Goal: Task Accomplishment & Management: Manage account settings

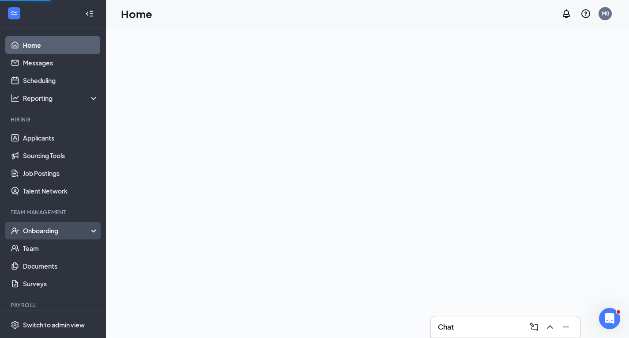
click at [80, 231] on div "Onboarding" at bounding box center [57, 230] width 68 height 9
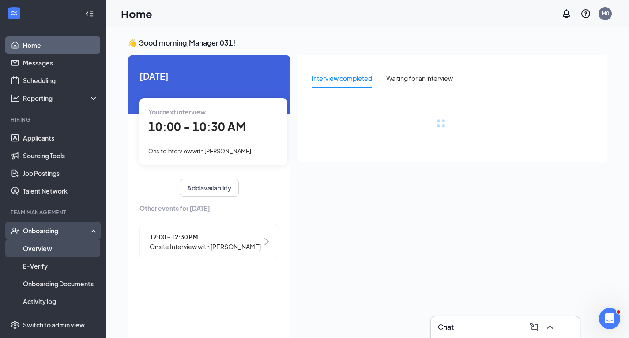
click at [67, 252] on link "Overview" at bounding box center [61, 248] width 76 height 18
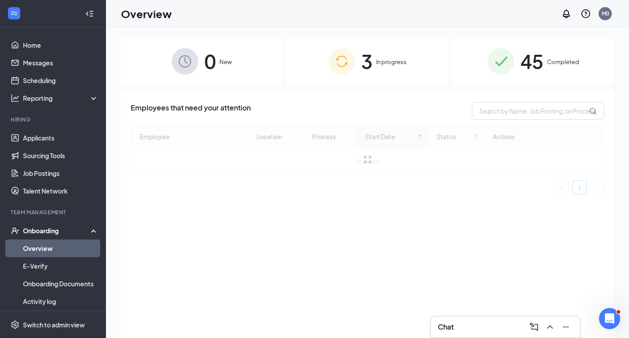
click at [347, 61] on img at bounding box center [342, 61] width 26 height 26
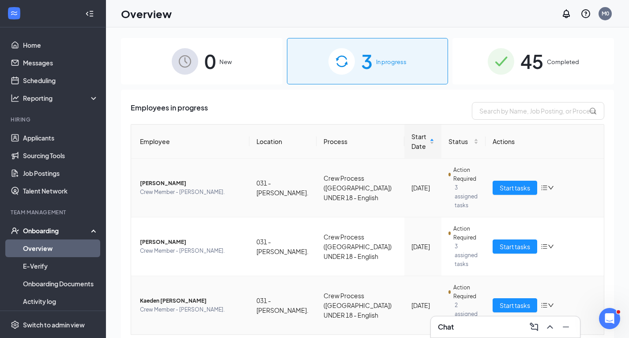
scroll to position [1, 0]
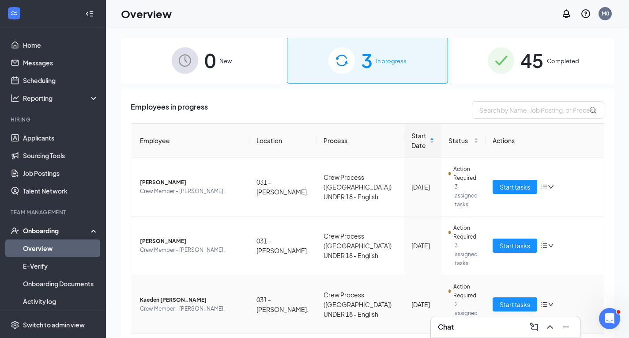
click at [166, 295] on span "Kaeden [PERSON_NAME]" at bounding box center [191, 299] width 102 height 9
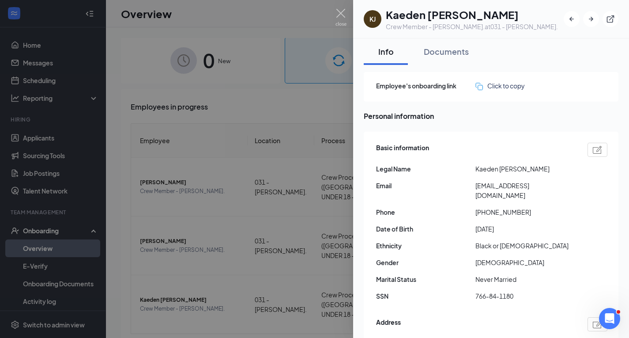
click at [416, 16] on h1 "Kaeden [PERSON_NAME]" at bounding box center [472, 14] width 172 height 15
copy h1 "Kaeden [PERSON_NAME]"
click at [249, 126] on div at bounding box center [314, 169] width 629 height 338
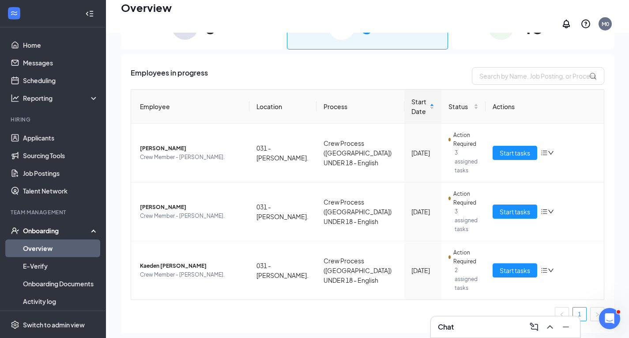
scroll to position [40, 0]
click at [196, 274] on div "Employee Location Process Start Date Status Actions [PERSON_NAME] Crew Member -…" at bounding box center [368, 205] width 474 height 232
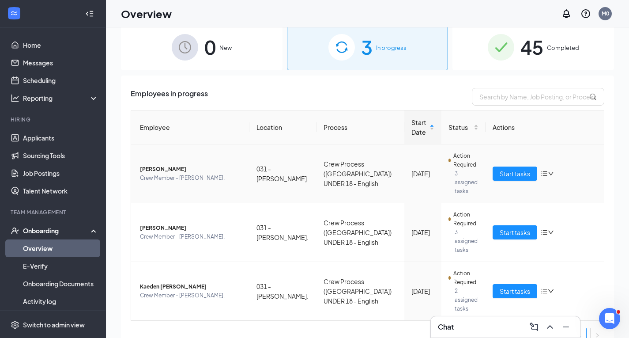
scroll to position [0, 0]
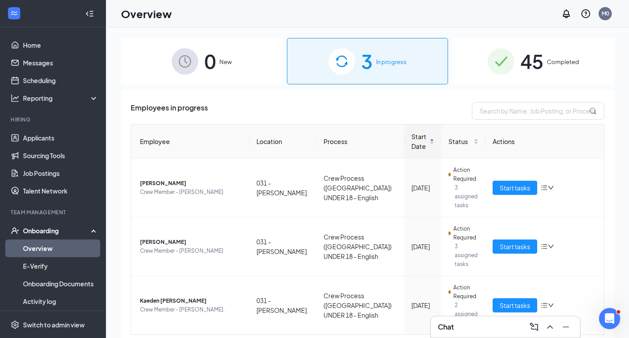
drag, startPoint x: 227, startPoint y: 73, endPoint x: 364, endPoint y: 79, distance: 137.9
click at [227, 74] on div "0 New" at bounding box center [202, 61] width 162 height 46
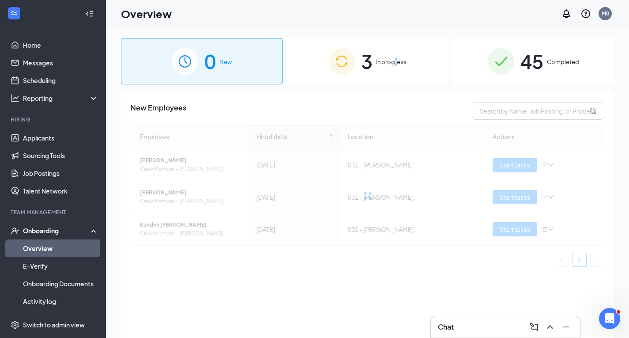
click at [397, 76] on div "3 In progress" at bounding box center [368, 61] width 162 height 46
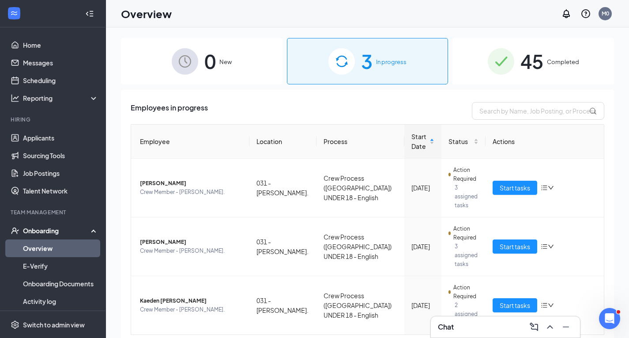
click at [370, 102] on div "Employees in progress" at bounding box center [368, 111] width 474 height 18
click at [523, 300] on span "Start tasks" at bounding box center [515, 305] width 30 height 10
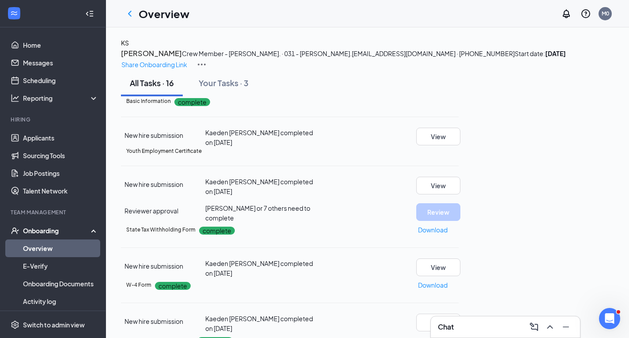
click at [43, 228] on div "Onboarding" at bounding box center [57, 230] width 68 height 9
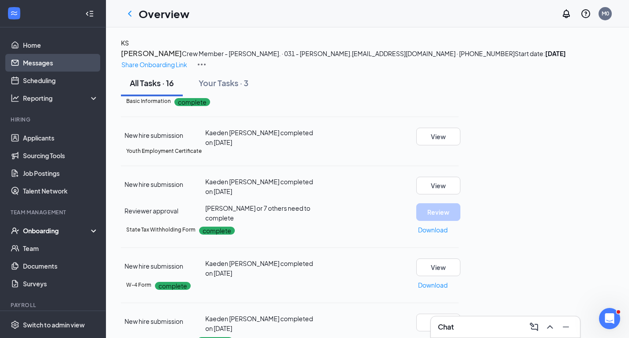
click at [64, 64] on link "Messages" at bounding box center [61, 63] width 76 height 18
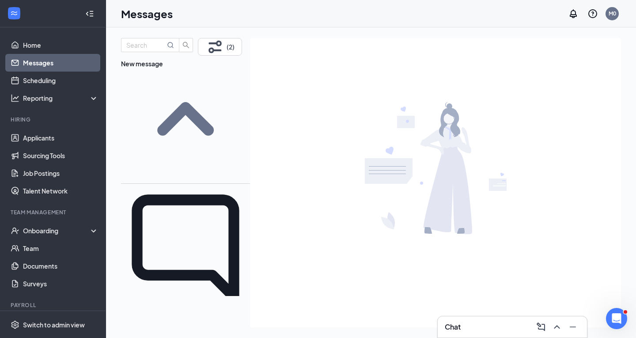
scroll to position [44, 0]
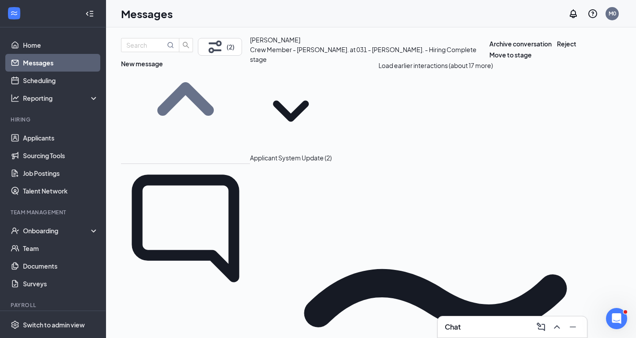
type textarea "Hey did your mom ever sign the workers permit? It still showing uncomplete"
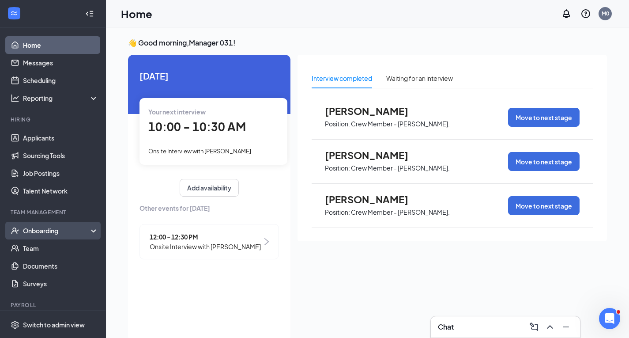
click at [45, 233] on div "Onboarding" at bounding box center [57, 230] width 68 height 9
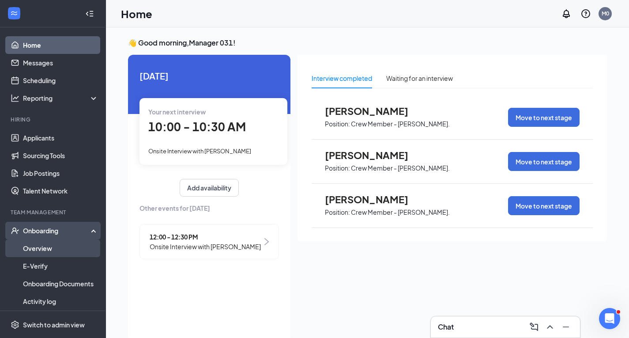
click at [48, 249] on link "Overview" at bounding box center [61, 248] width 76 height 18
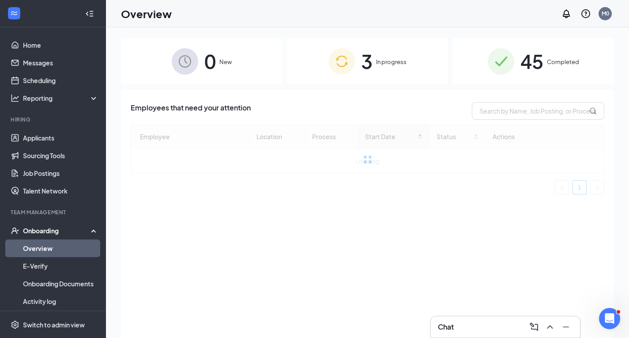
click at [347, 69] on img at bounding box center [342, 61] width 26 height 26
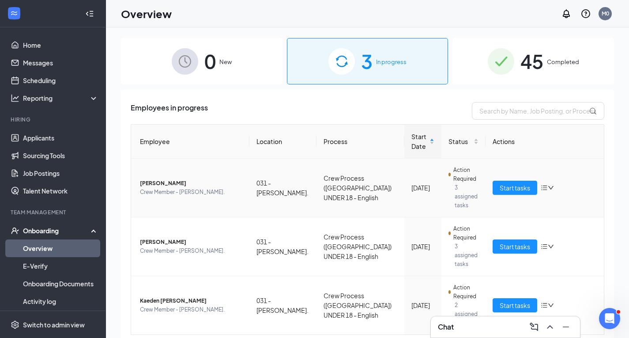
scroll to position [1, 0]
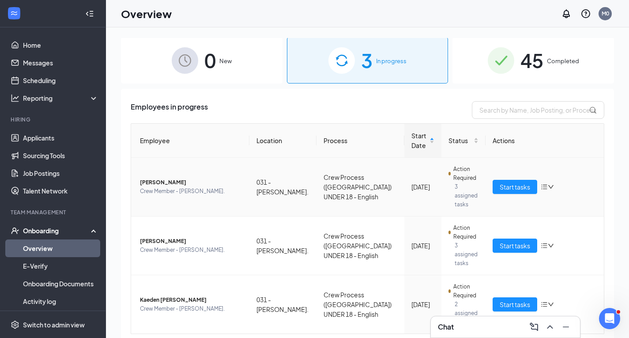
click at [548, 184] on icon "down" at bounding box center [551, 187] width 6 height 6
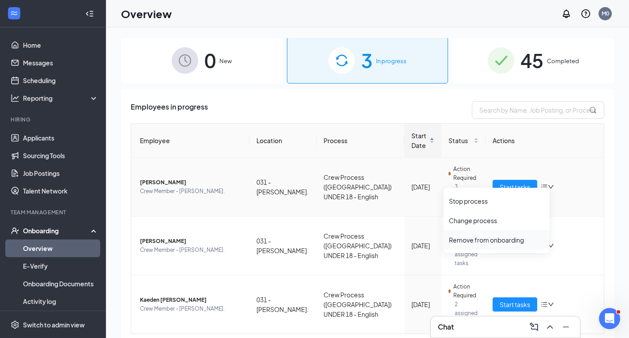
click at [495, 239] on div "Remove from onboarding" at bounding box center [496, 239] width 95 height 9
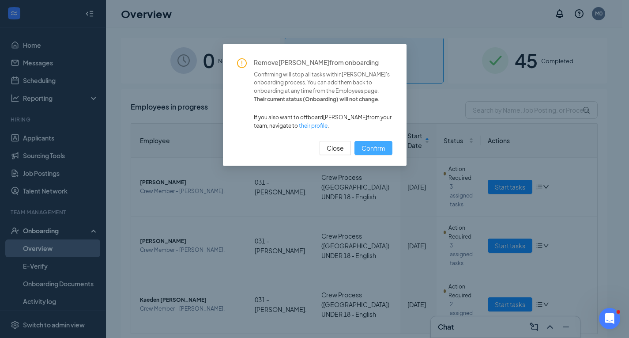
click at [373, 153] on span "Confirm" at bounding box center [374, 148] width 24 height 10
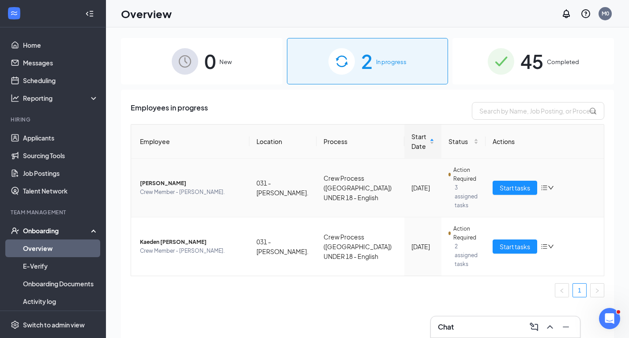
scroll to position [0, 0]
click at [547, 185] on icon "bars" at bounding box center [545, 187] width 6 height 5
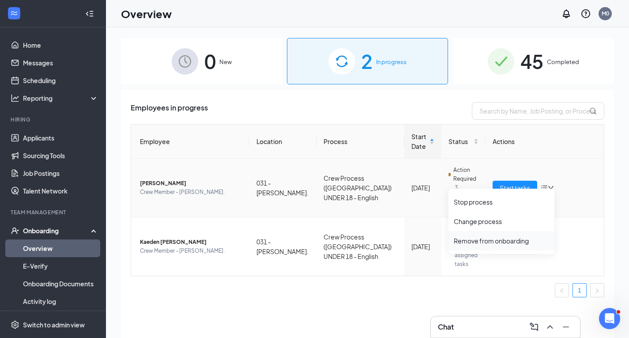
click at [499, 243] on div "Remove from onboarding" at bounding box center [501, 240] width 95 height 9
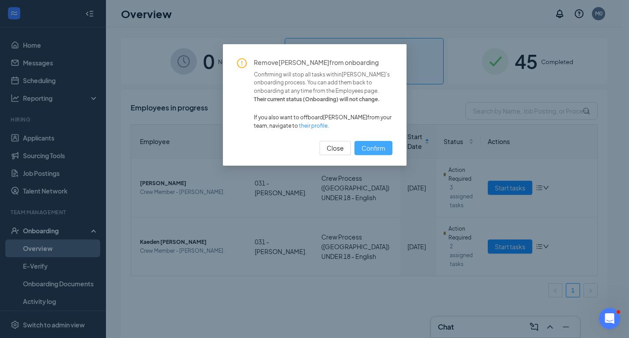
click at [380, 147] on span "Confirm" at bounding box center [374, 148] width 24 height 10
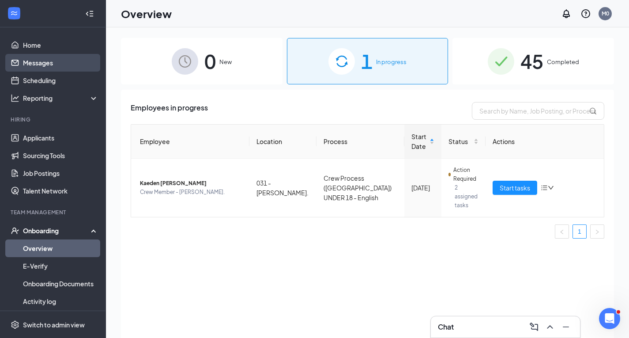
click at [56, 63] on link "Messages" at bounding box center [61, 63] width 76 height 18
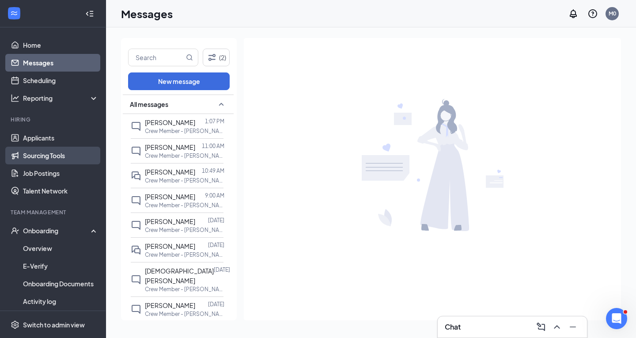
click at [69, 147] on link "Sourcing Tools" at bounding box center [61, 156] width 76 height 18
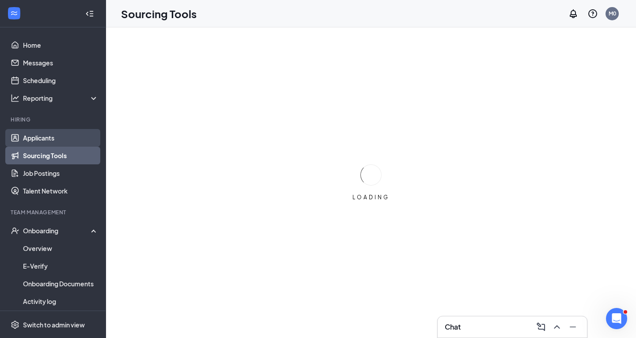
click at [68, 133] on link "Applicants" at bounding box center [61, 138] width 76 height 18
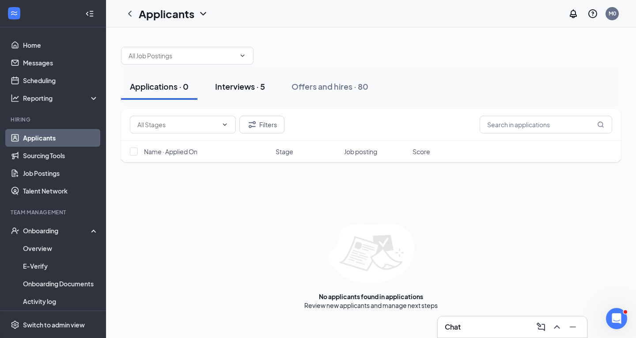
click at [238, 84] on div "Interviews · 5" at bounding box center [240, 86] width 50 height 11
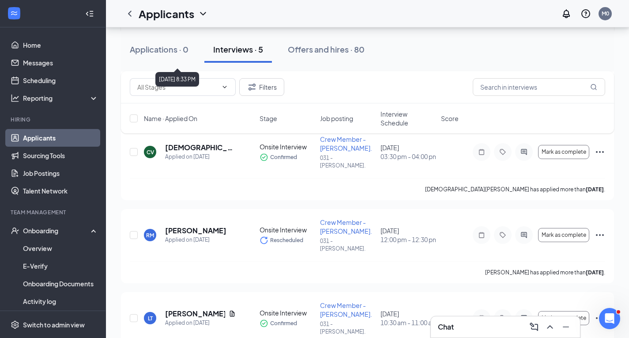
scroll to position [221, 0]
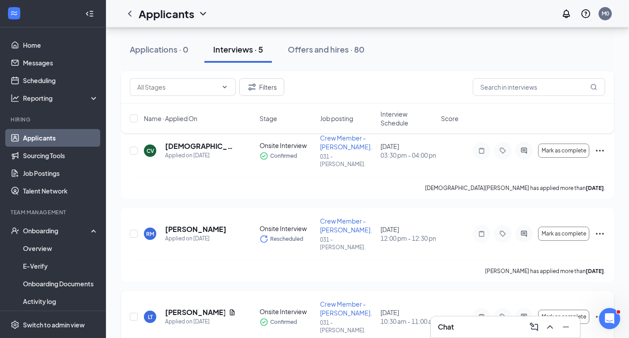
click at [601, 311] on icon "Ellipses" at bounding box center [600, 316] width 11 height 11
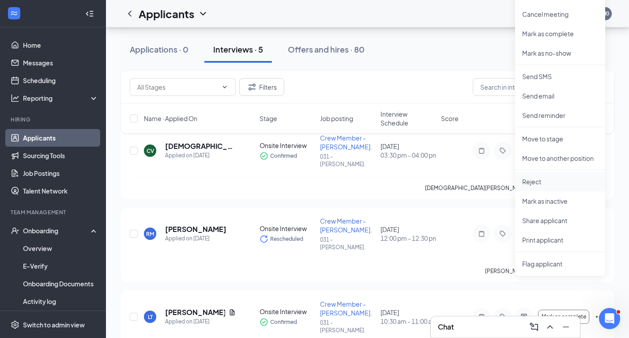
click at [542, 181] on p "Reject" at bounding box center [560, 181] width 76 height 9
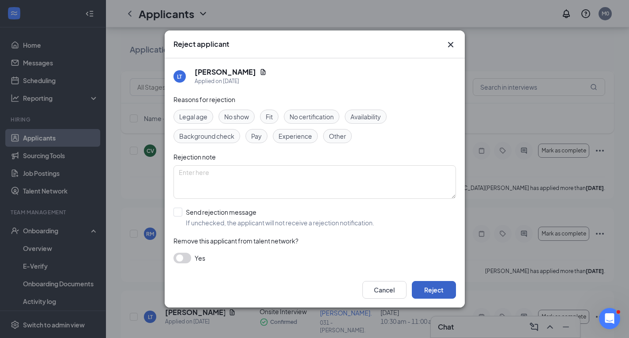
click at [440, 290] on button "Reject" at bounding box center [434, 290] width 44 height 18
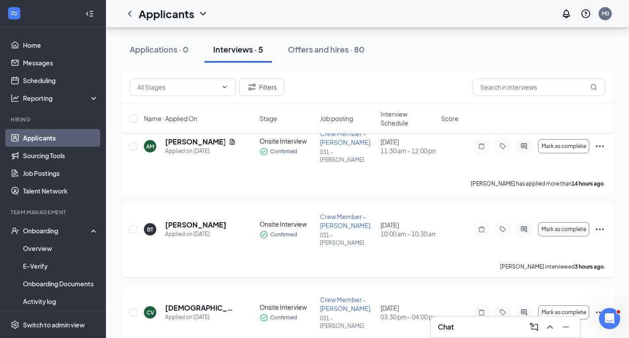
scroll to position [44, 0]
